Goal: Task Accomplishment & Management: Manage account settings

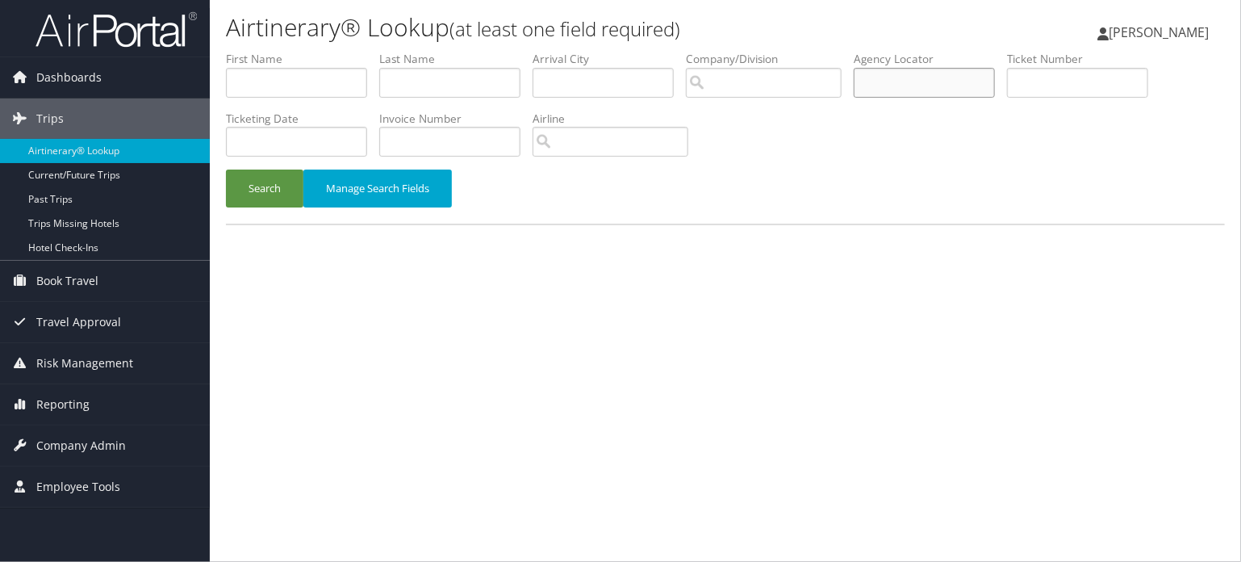
click at [908, 77] on input "text" at bounding box center [924, 83] width 141 height 30
paste input "DCNVGK"
type input "DCNVGK"
click at [282, 195] on button "Search" at bounding box center [264, 188] width 77 height 38
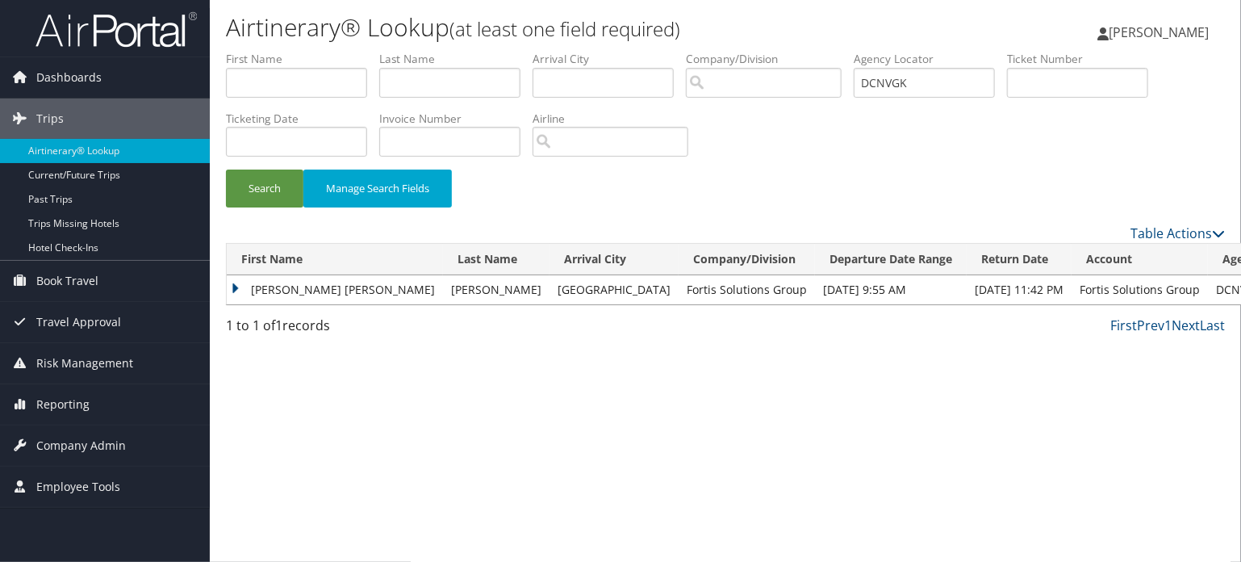
click at [295, 294] on td "KARLA JOHANNA" at bounding box center [335, 289] width 216 height 29
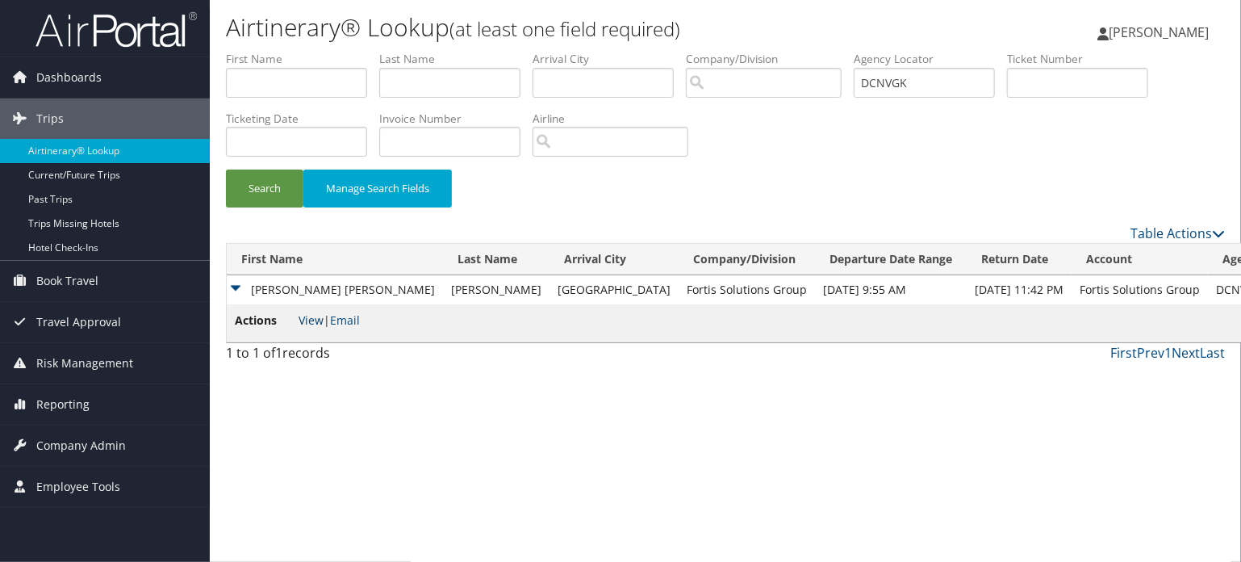
click at [313, 320] on link "View" at bounding box center [311, 319] width 25 height 15
click at [61, 444] on span "Company Admin" at bounding box center [81, 445] width 90 height 40
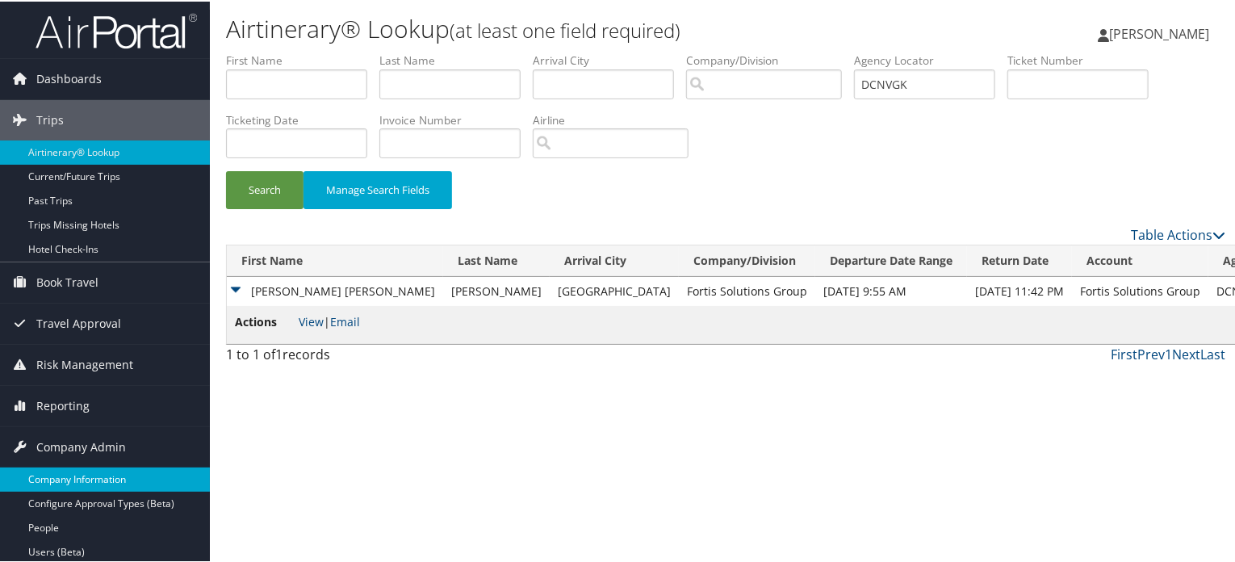
scroll to position [380, 0]
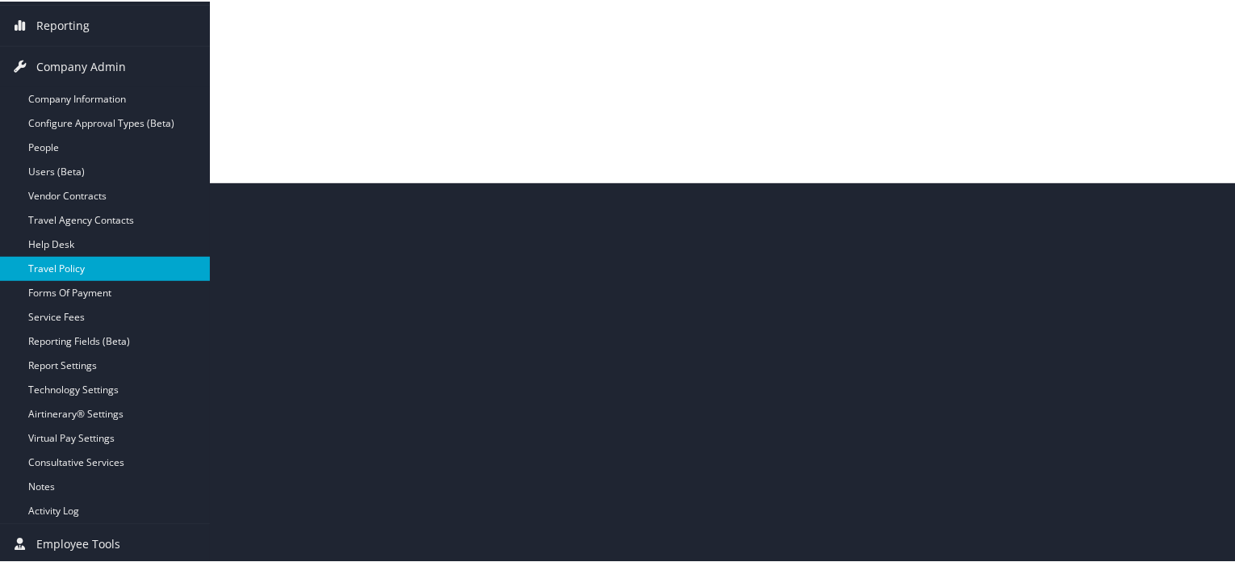
click at [100, 257] on link "Travel Policy" at bounding box center [105, 267] width 210 height 24
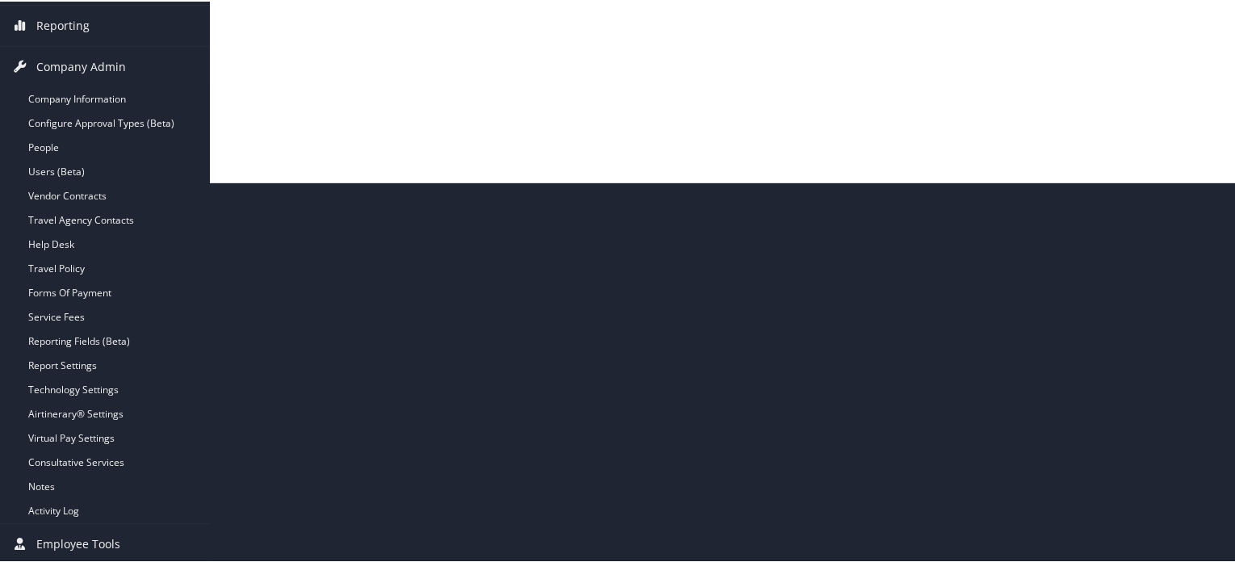
scroll to position [138, 0]
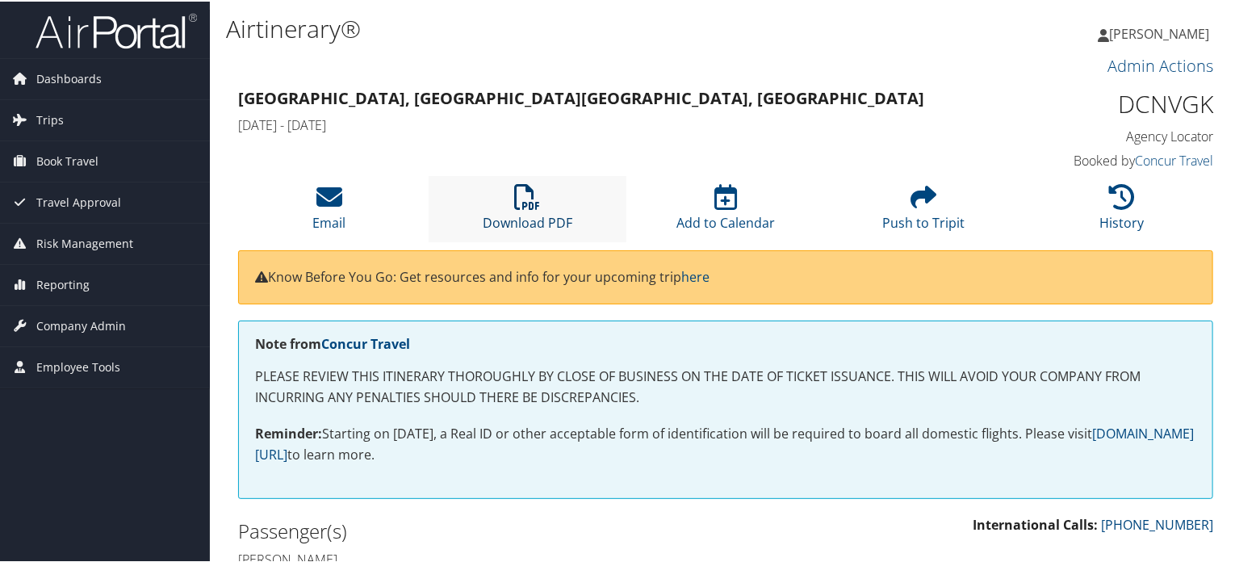
click at [518, 223] on link "Download PDF" at bounding box center [528, 210] width 90 height 39
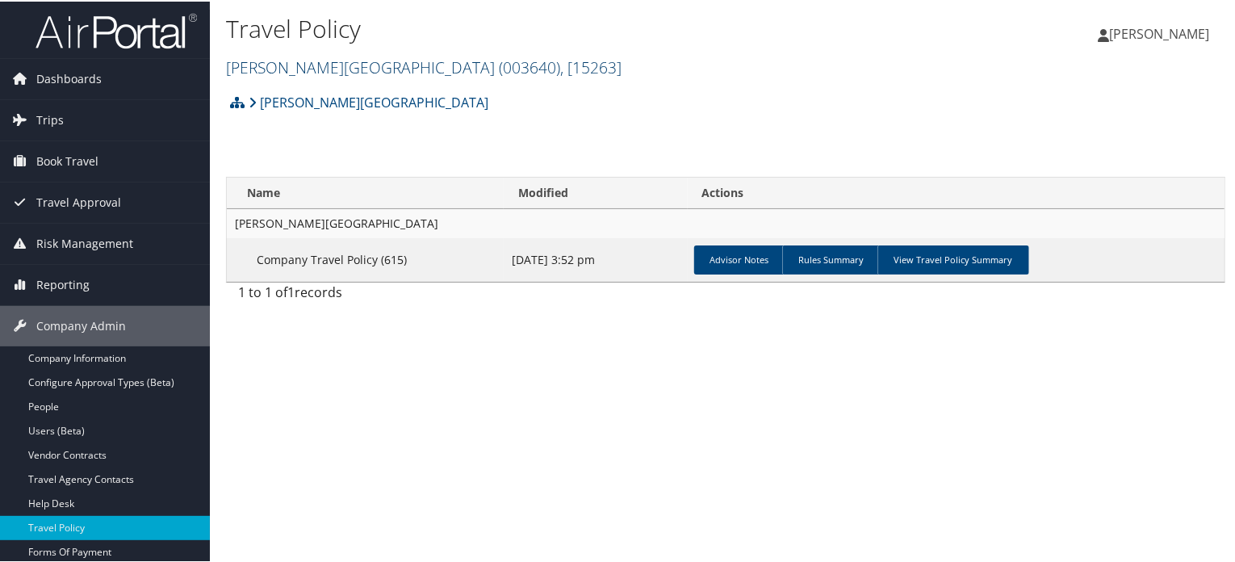
click at [560, 69] on span ", [ 15263 ]" at bounding box center [590, 66] width 61 height 22
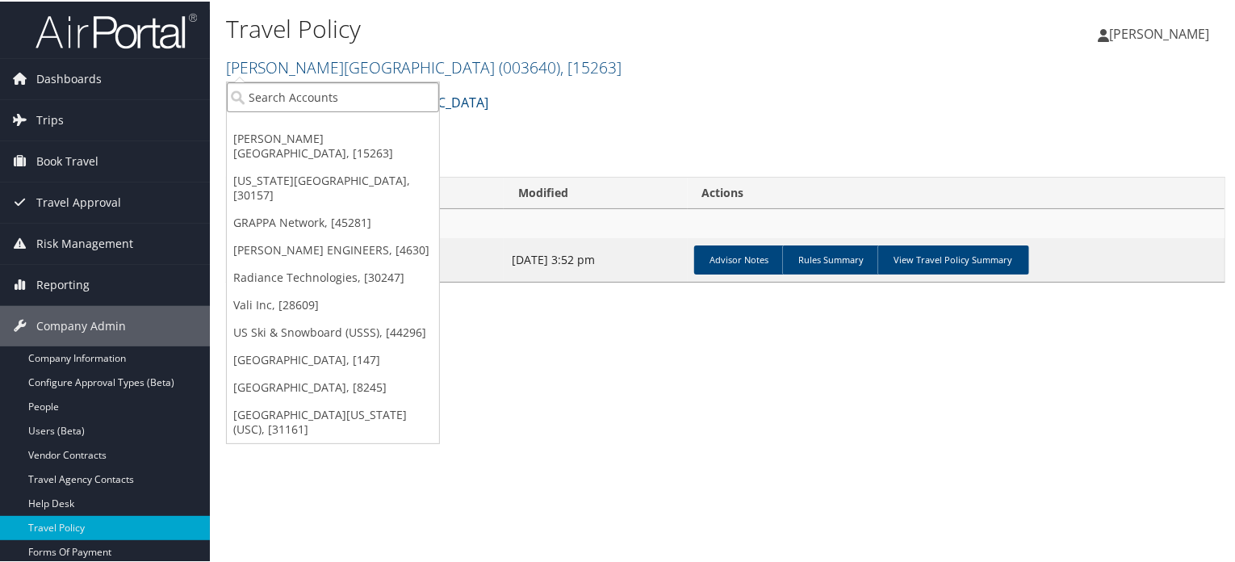
click at [343, 98] on input "search" at bounding box center [333, 96] width 212 height 30
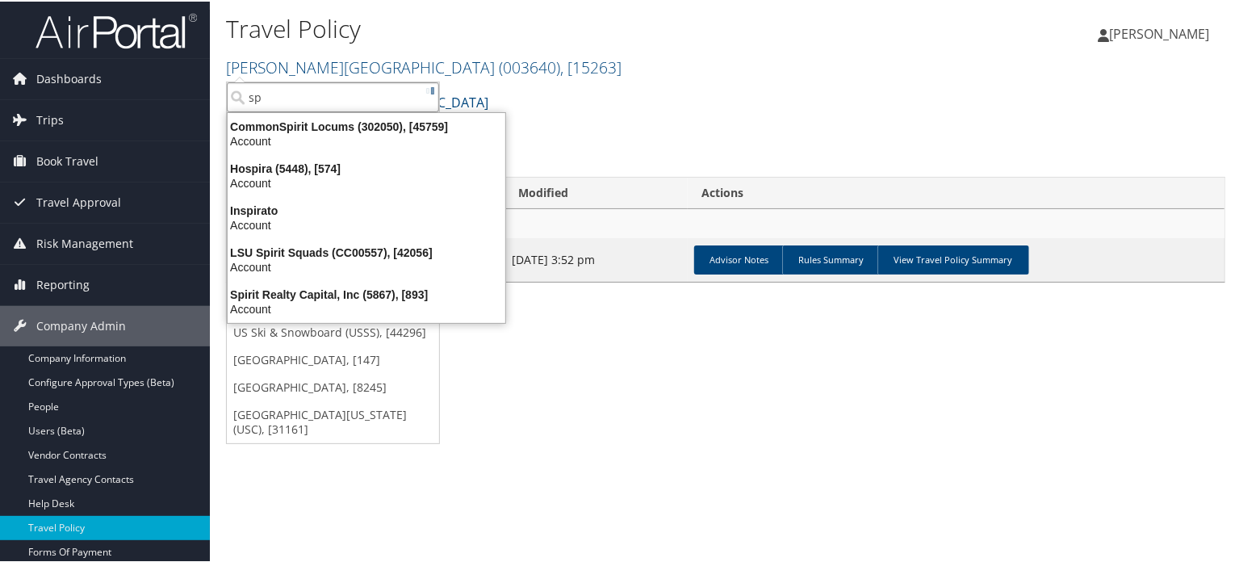
type input "s"
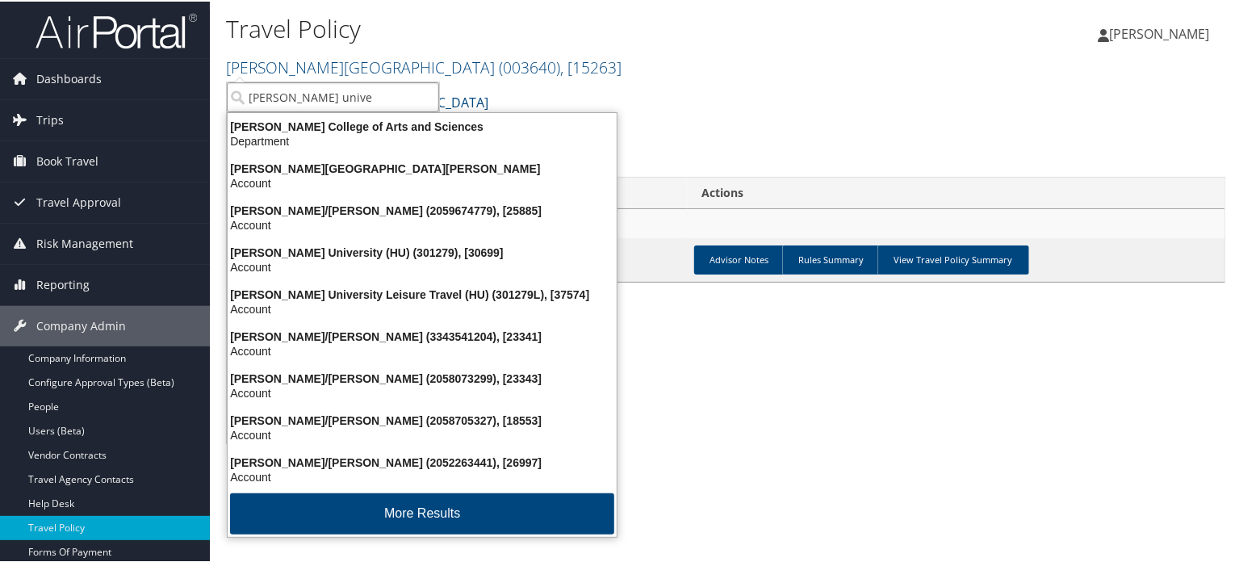
type input "howard univer"
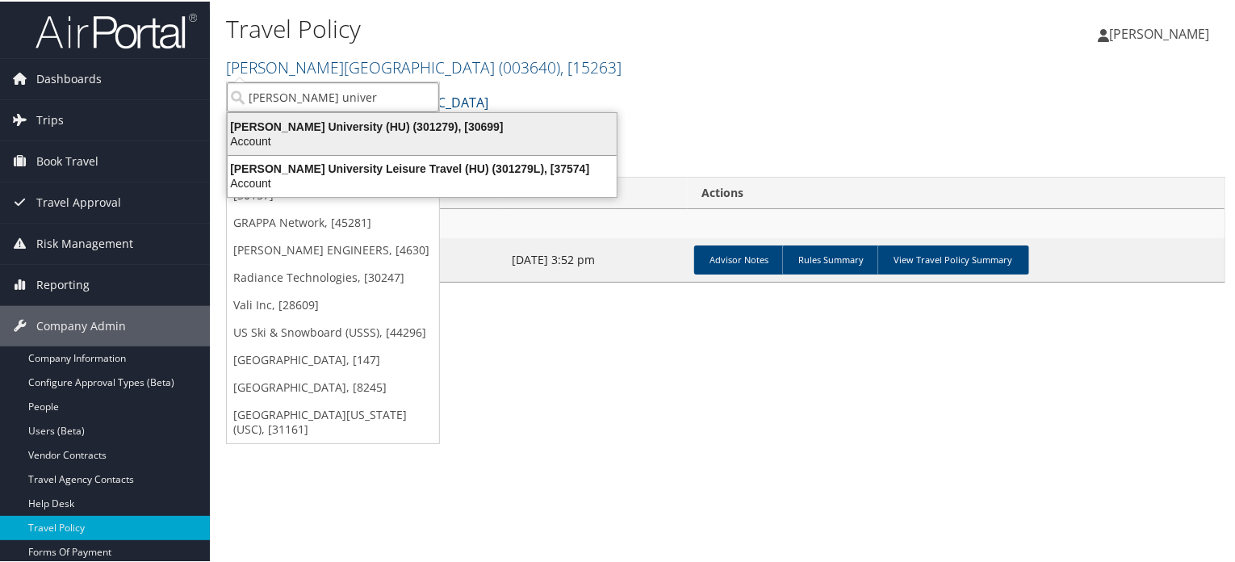
click at [340, 132] on div "Account" at bounding box center [422, 139] width 408 height 15
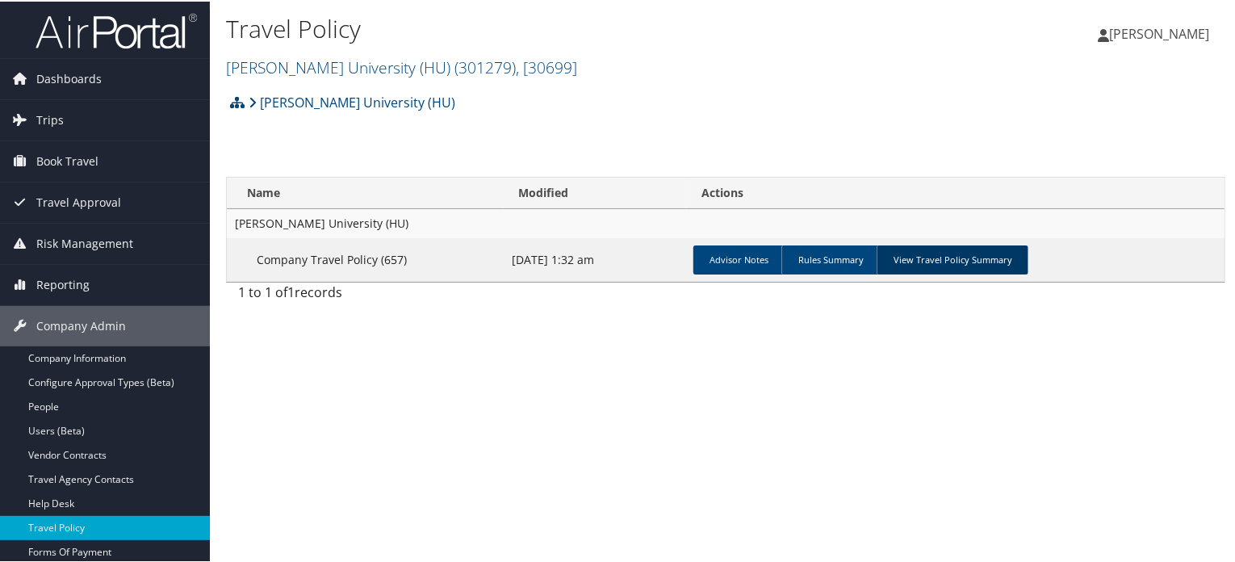
click at [901, 253] on link "View Travel Policy Summary" at bounding box center [953, 258] width 152 height 29
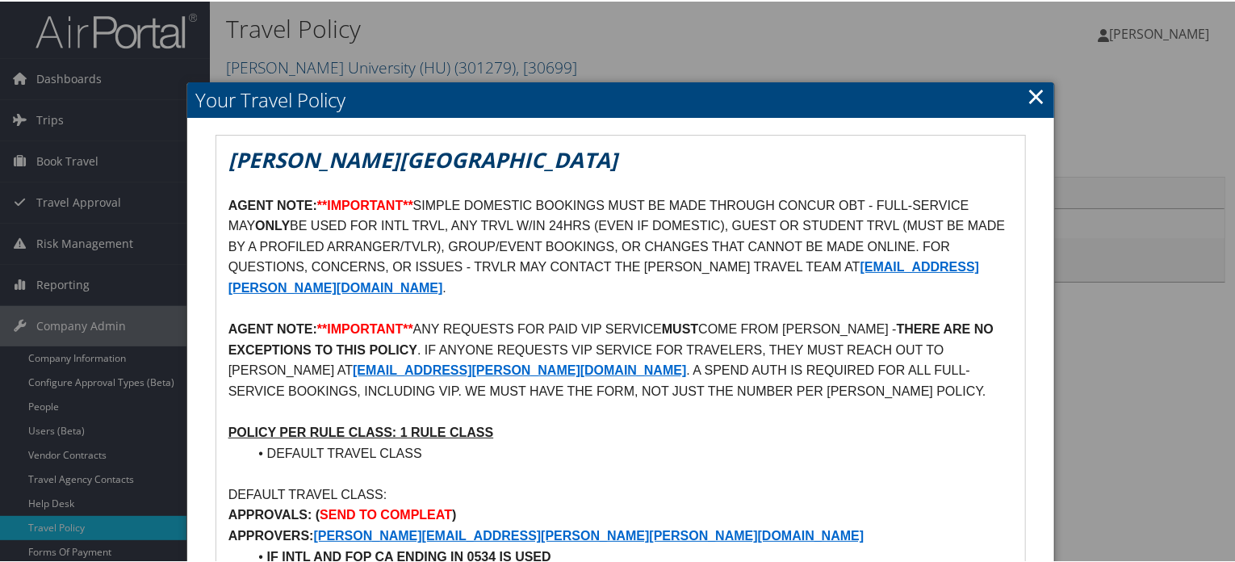
click at [1032, 93] on link "×" at bounding box center [1036, 94] width 19 height 32
